Goal: Check status: Check status

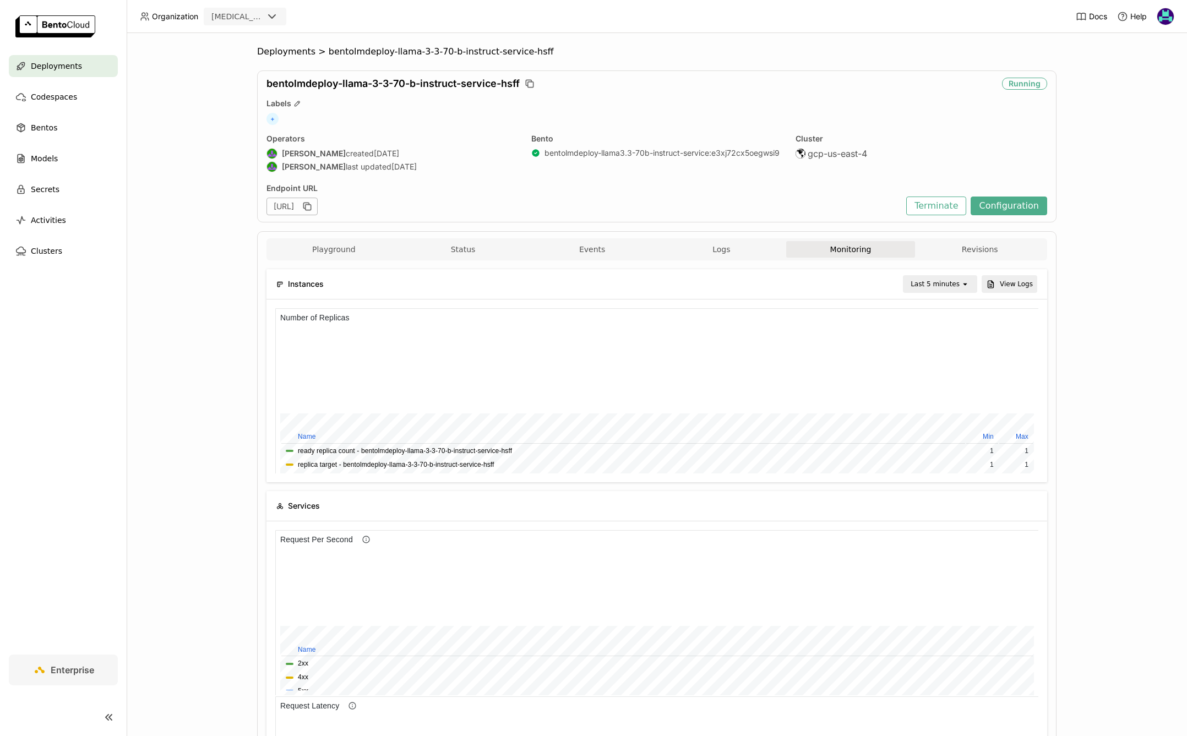
scroll to position [165, 763]
click at [64, 66] on span "Deployments" at bounding box center [56, 65] width 51 height 13
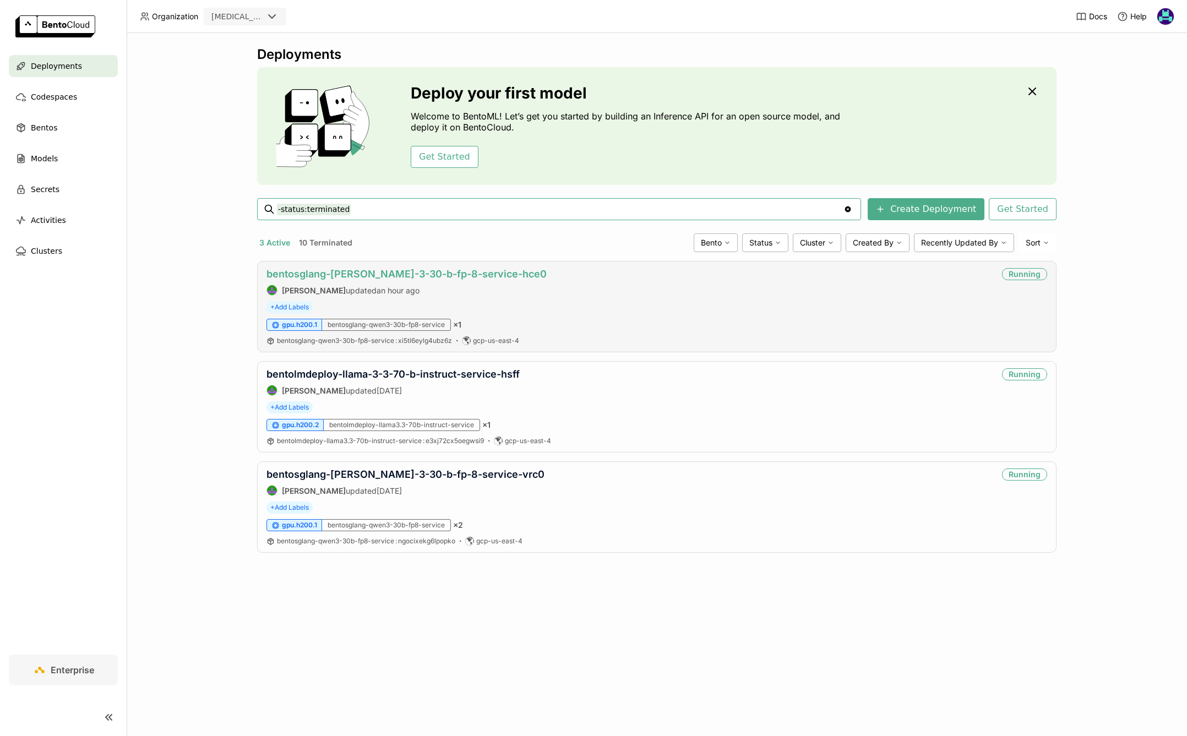
click at [480, 270] on link "bentosglang-[PERSON_NAME]-3-30-b-fp-8-service-hce0" at bounding box center [406, 274] width 280 height 12
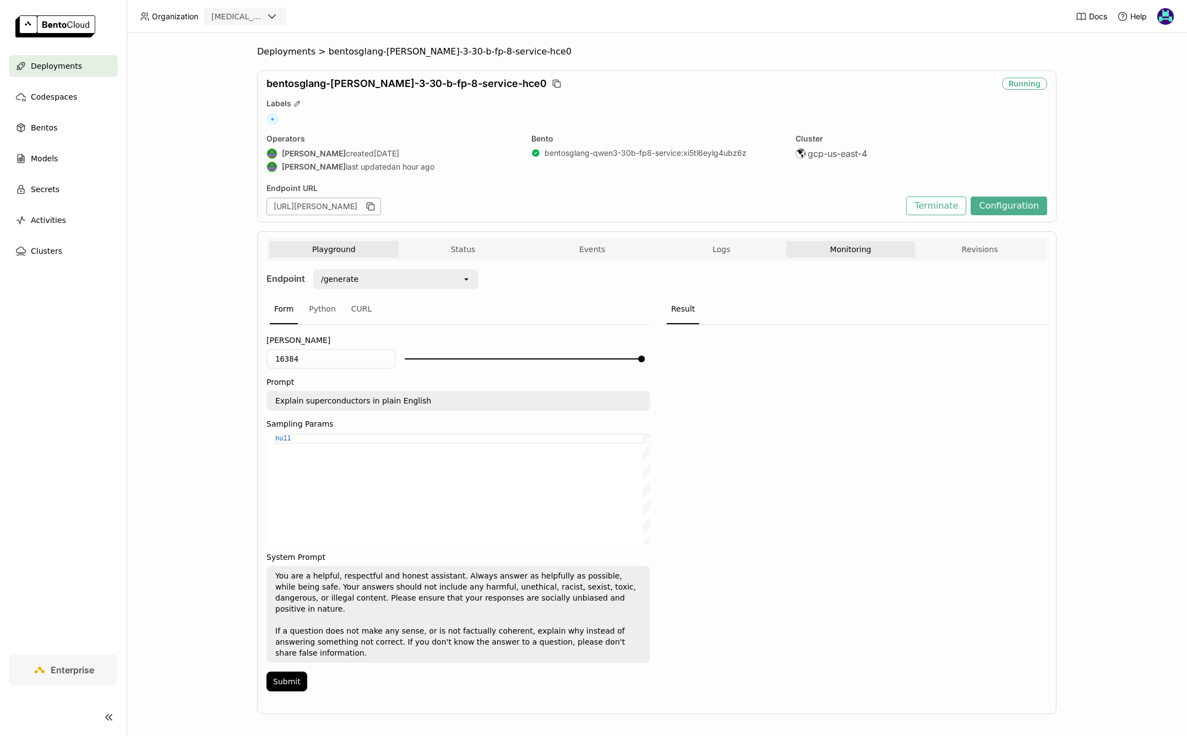
click at [865, 256] on button "Monitoring" at bounding box center [850, 249] width 129 height 17
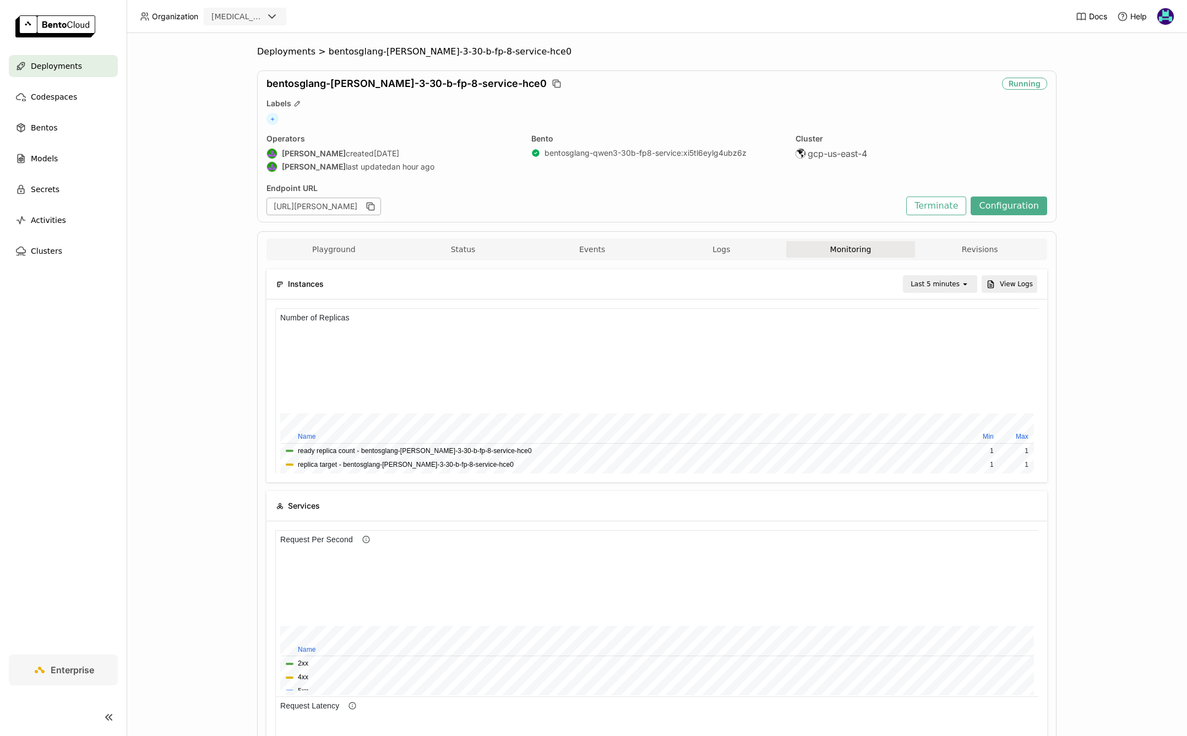
click at [944, 288] on div "Last 5 minutes" at bounding box center [935, 284] width 49 height 11
click at [953, 411] on div "Last 1 day" at bounding box center [942, 407] width 53 height 11
click at [60, 68] on span "Deployments" at bounding box center [56, 65] width 51 height 13
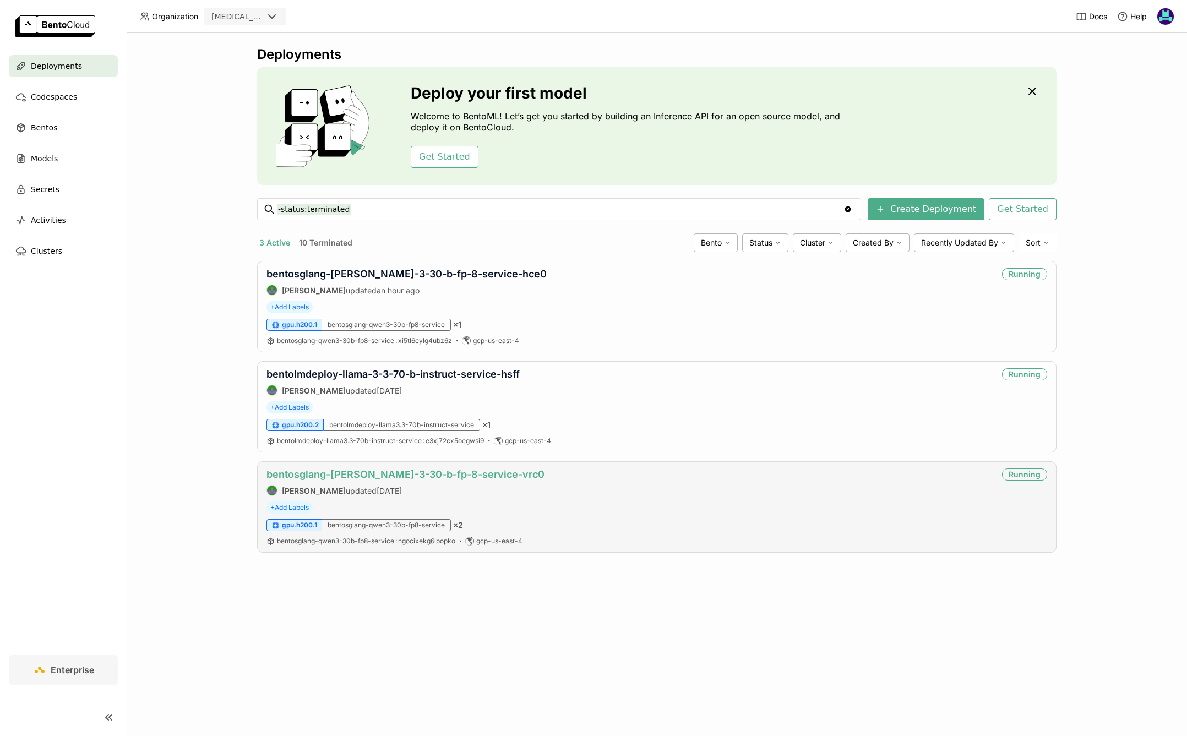
click at [448, 476] on link "bentosglang-[PERSON_NAME]-3-30-b-fp-8-service-vrc0" at bounding box center [405, 475] width 278 height 12
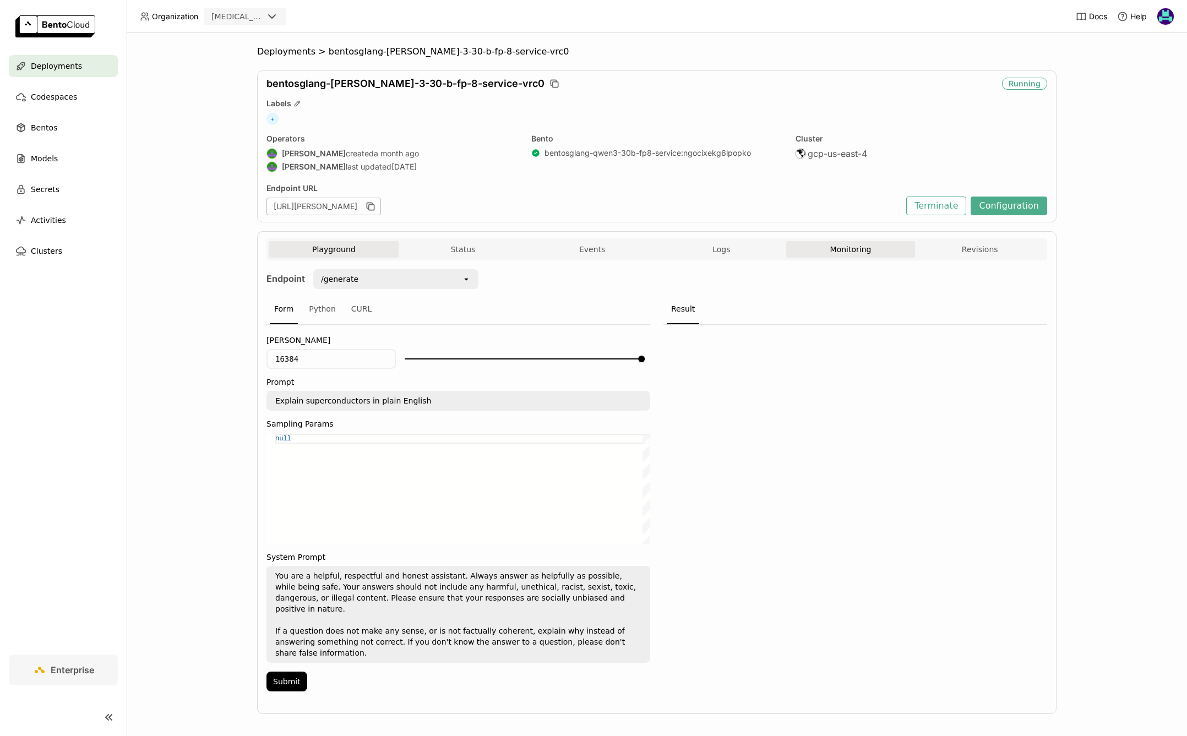
click at [851, 256] on button "Monitoring" at bounding box center [850, 249] width 129 height 17
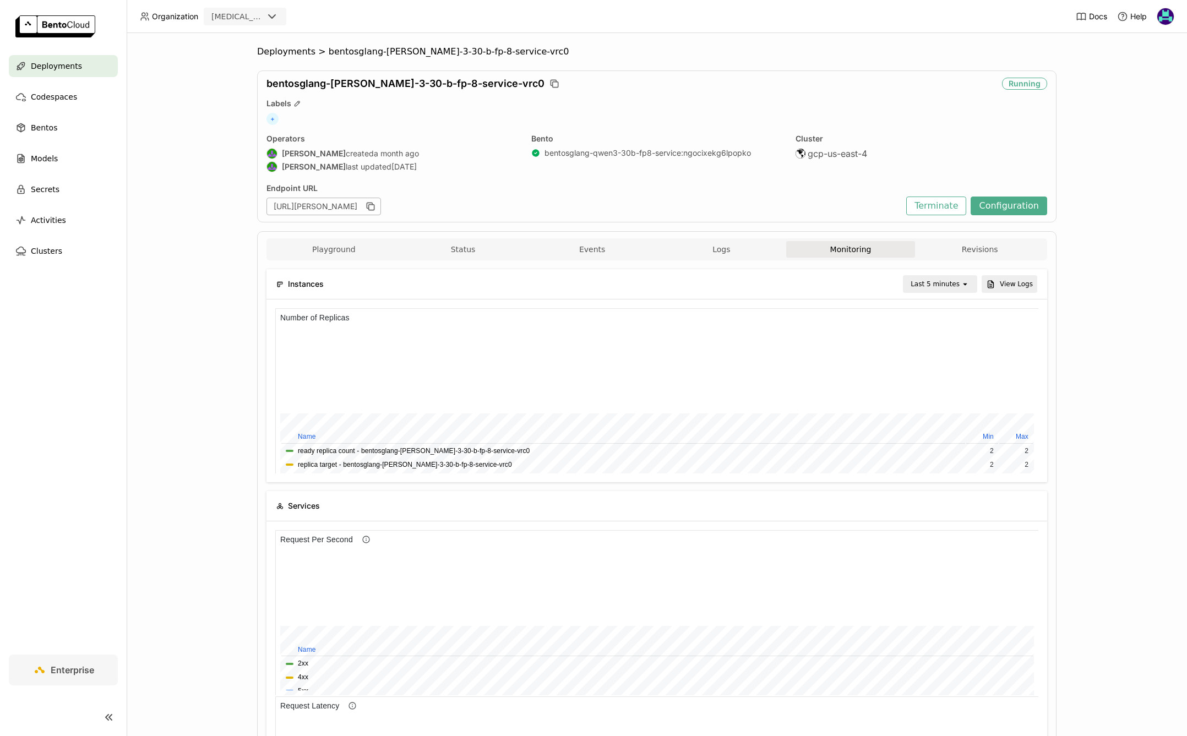
click at [953, 282] on div "Last 5 minutes" at bounding box center [935, 284] width 49 height 11
click at [941, 412] on div "Last 1 day" at bounding box center [942, 407] width 53 height 11
